Goal: Task Accomplishment & Management: Manage account settings

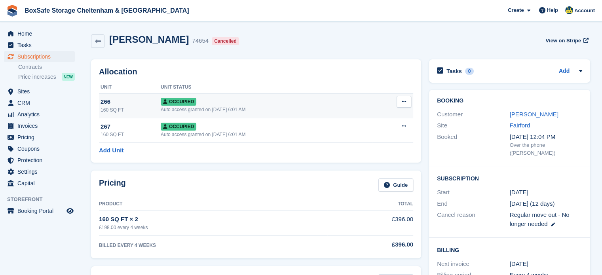
click at [209, 107] on div "Auto access granted on 10th Mar, 6:01 AM" at bounding box center [266, 109] width 211 height 7
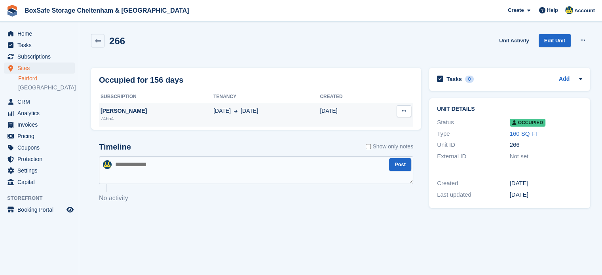
click at [222, 105] on td "10 Mar 25 Aug" at bounding box center [266, 115] width 107 height 24
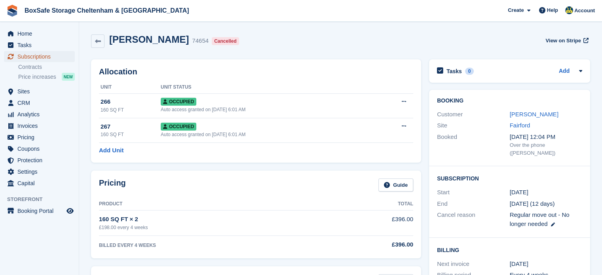
click at [49, 61] on span "Subscriptions" at bounding box center [41, 56] width 48 height 11
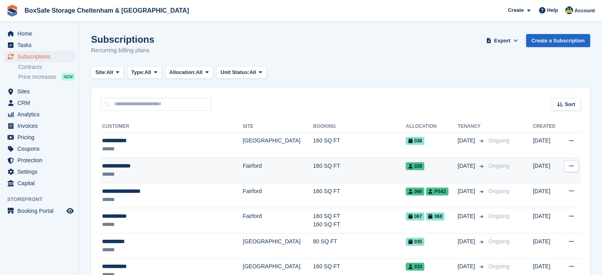
click at [202, 170] on div "******" at bounding box center [159, 174] width 115 height 8
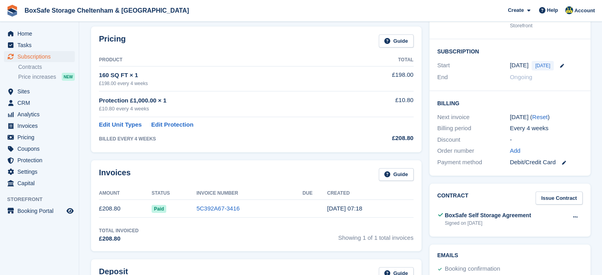
scroll to position [117, 0]
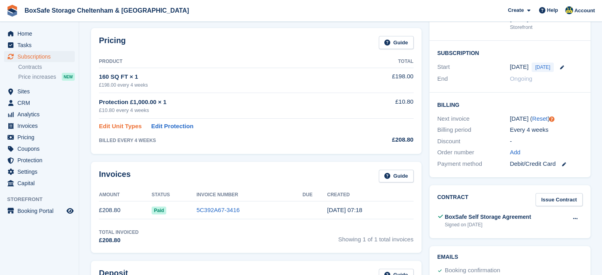
click at [119, 123] on link "Edit Unit Types" at bounding box center [120, 126] width 43 height 9
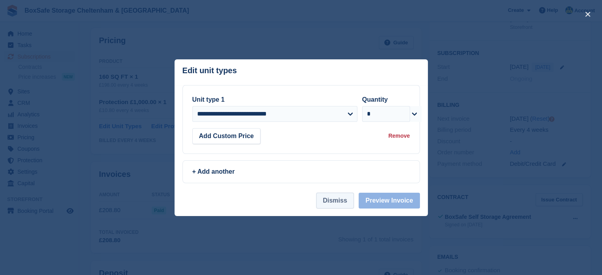
click at [337, 204] on button "Dismiss" at bounding box center [335, 201] width 38 height 16
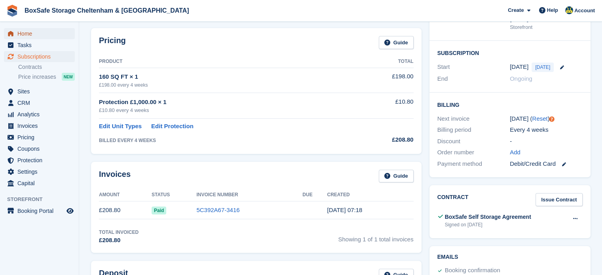
click at [29, 35] on span "Home" at bounding box center [41, 33] width 48 height 11
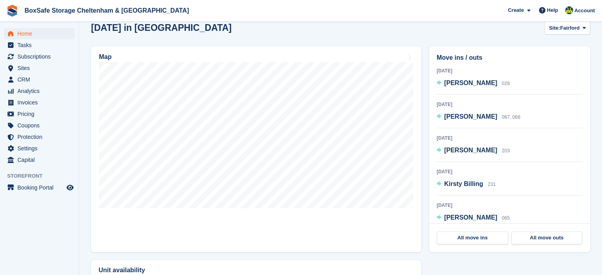
scroll to position [241, 0]
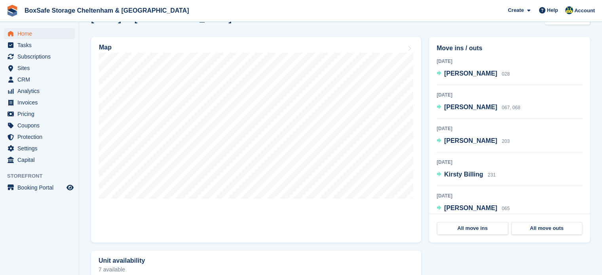
drag, startPoint x: 608, startPoint y: 72, endPoint x: 601, endPoint y: 149, distance: 76.8
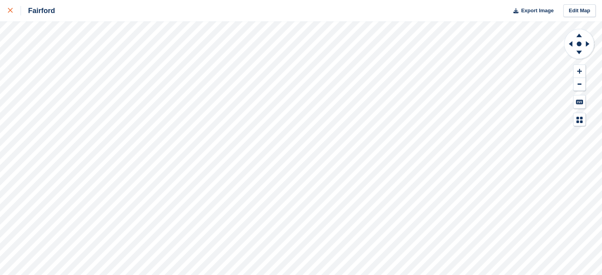
click at [7, 9] on link at bounding box center [10, 10] width 21 height 21
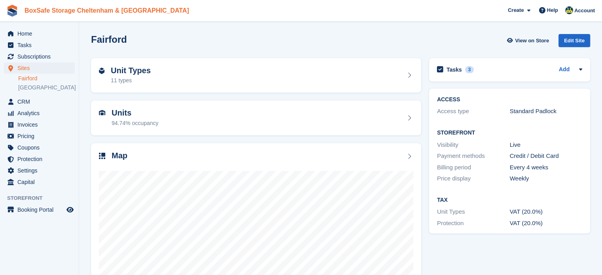
click at [75, 12] on link "BoxSafe Storage Cheltenham & [GEOGRAPHIC_DATA]" at bounding box center [106, 10] width 171 height 13
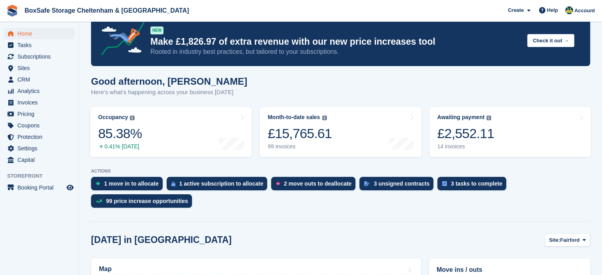
scroll to position [33, 0]
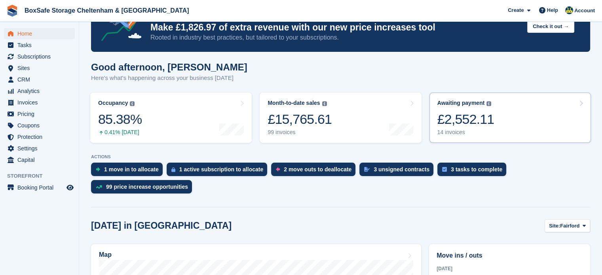
click at [516, 109] on link "Awaiting payment The total outstanding balance on all open invoices. £2,552.11 …" at bounding box center [511, 118] width 162 height 50
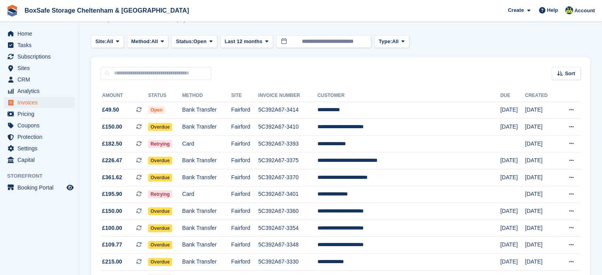
scroll to position [37, 0]
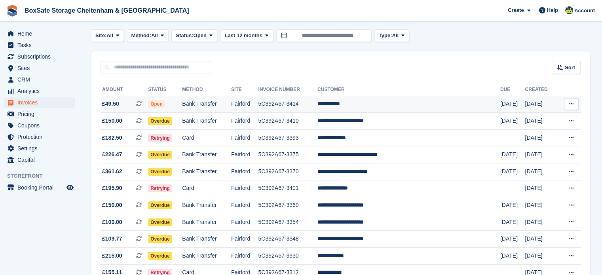
click at [415, 105] on td "**********" at bounding box center [409, 104] width 183 height 17
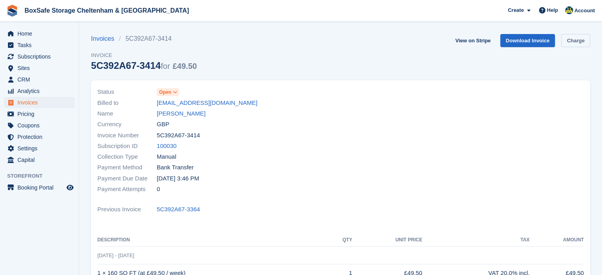
click at [573, 41] on link "Charge" at bounding box center [575, 40] width 29 height 13
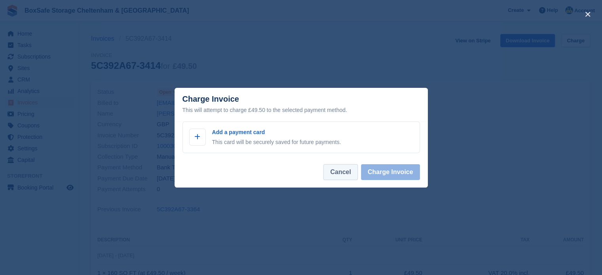
click at [344, 173] on button "Cancel" at bounding box center [341, 172] width 34 height 16
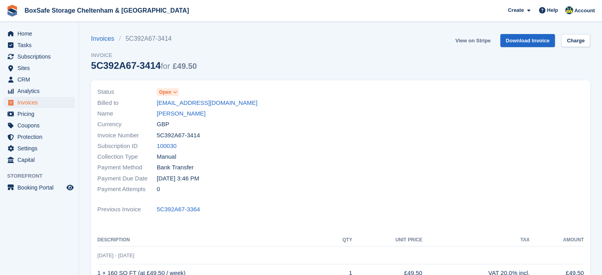
click at [466, 40] on link "View on Stripe" at bounding box center [473, 40] width 42 height 13
click at [23, 32] on span "Home" at bounding box center [41, 33] width 48 height 11
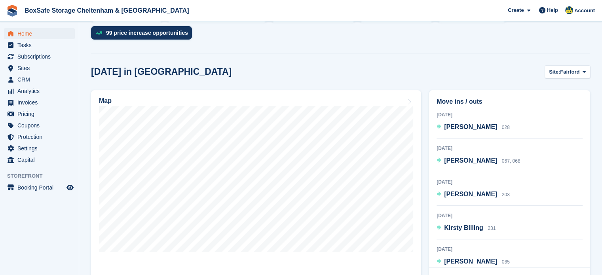
scroll to position [195, 0]
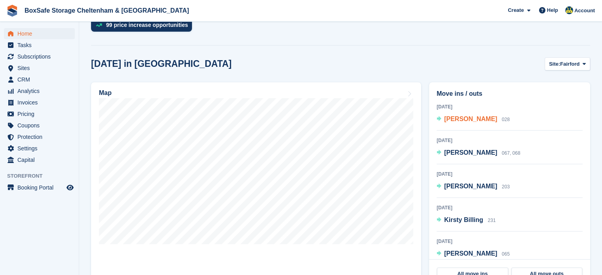
click at [480, 118] on span "Steve Westlake" at bounding box center [470, 119] width 53 height 7
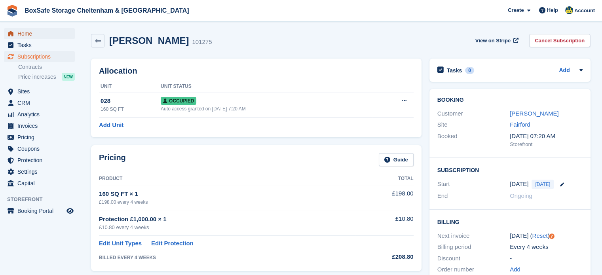
click at [32, 33] on span "Home" at bounding box center [41, 33] width 48 height 11
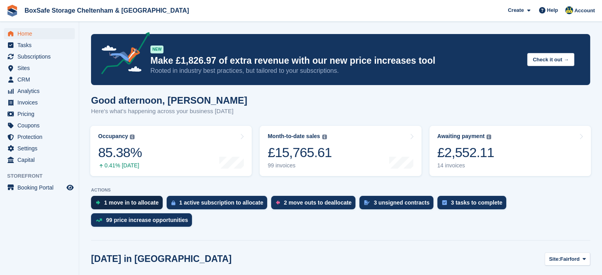
click at [127, 199] on div "1 move in to allocate" at bounding box center [127, 202] width 72 height 13
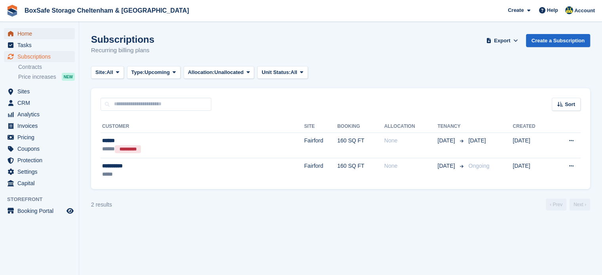
click at [46, 34] on span "Home" at bounding box center [41, 33] width 48 height 11
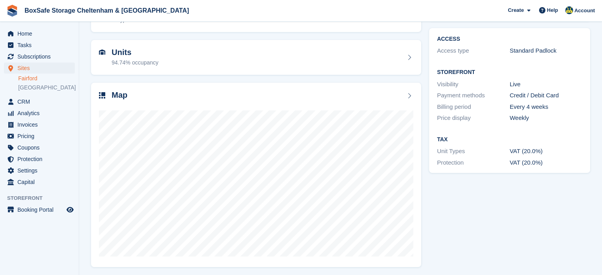
scroll to position [62, 0]
